Goal: Check status: Check status

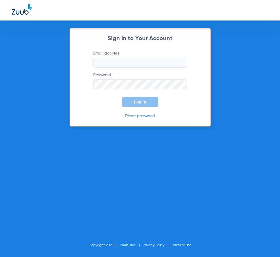
type input "[PERSON_NAME][EMAIL_ADDRESS][DOMAIN_NAME]"
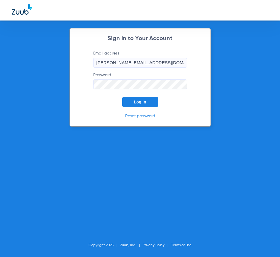
click at [140, 97] on button "Log In" at bounding box center [140, 102] width 36 height 11
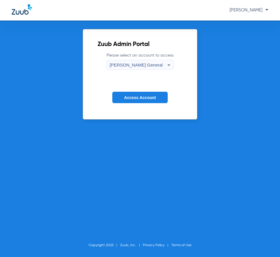
click at [138, 102] on button "Access Account" at bounding box center [139, 97] width 55 height 11
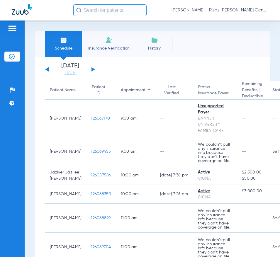
click at [93, 72] on div "[DATE] [DATE] [DATE] [DATE] [DATE] [DATE] [DATE] [DATE] [DATE] [DATE] [DATE] [D…" at bounding box center [70, 69] width 50 height 13
click at [93, 71] on div "[DATE] [DATE] [DATE] [DATE] [DATE] [DATE] [DATE] [DATE] [DATE] [DATE] [DATE] [D…" at bounding box center [70, 69] width 50 height 13
click at [92, 69] on button at bounding box center [93, 69] width 4 height 4
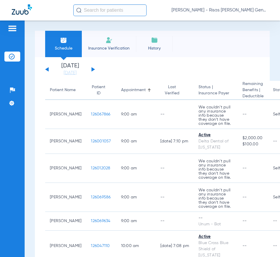
click at [198, 68] on app-single-date-navigator "[DATE] [DATE] [DATE] [DATE] [DATE] [DATE] [DATE] [DATE] [DATE] [DATE] [DATE] [D…" at bounding box center [152, 69] width 214 height 13
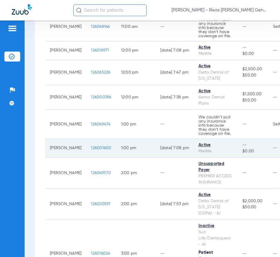
click at [95, 146] on span "126001600" at bounding box center [101, 148] width 20 height 4
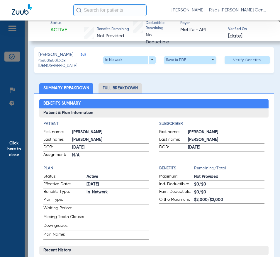
scroll to position [0, 0]
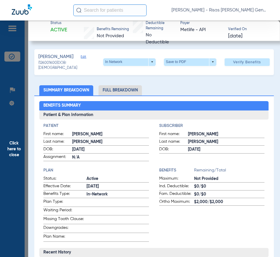
click at [119, 88] on li "Full Breakdown" at bounding box center [120, 90] width 43 height 10
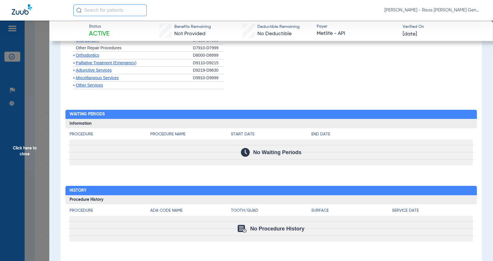
scroll to position [663, 0]
